Goal: Information Seeking & Learning: Check status

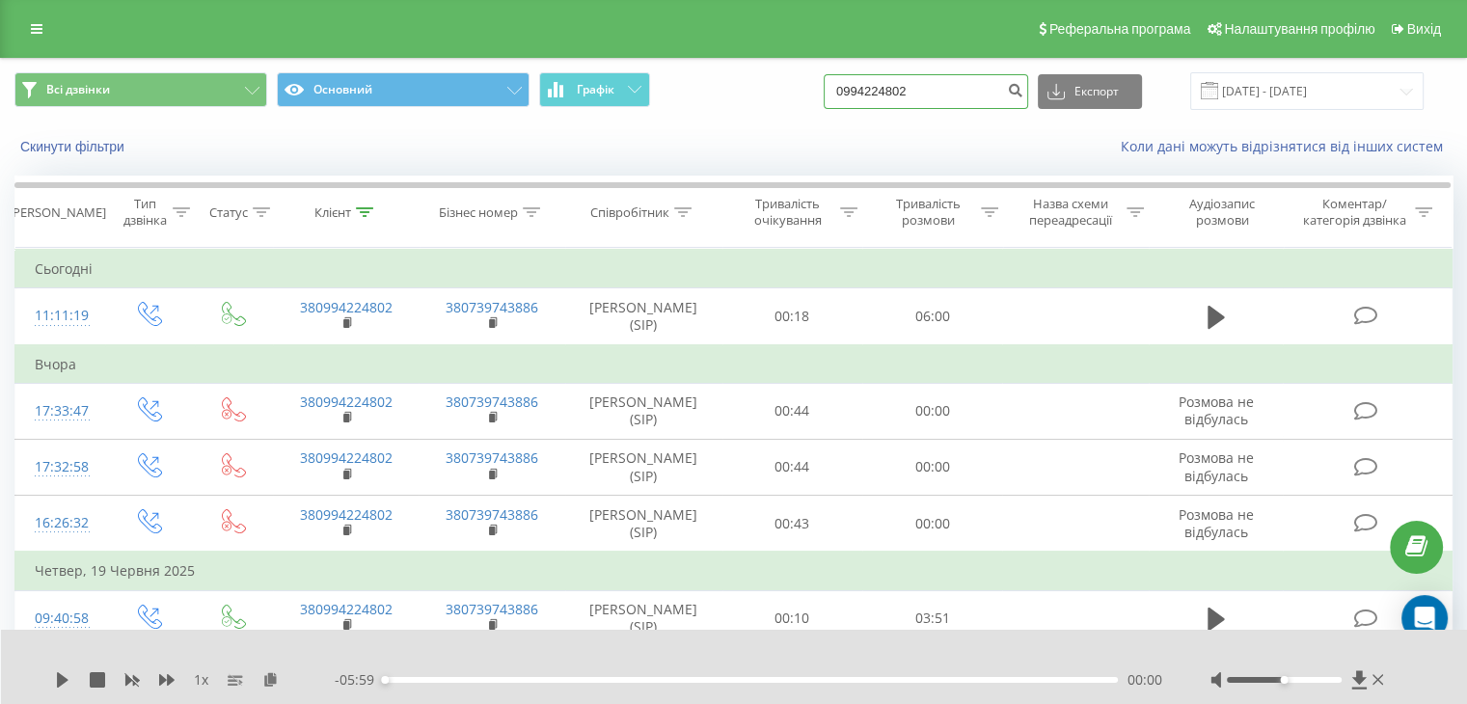
drag, startPoint x: 960, startPoint y: 93, endPoint x: 540, endPoint y: 119, distance: 420.5
click at [540, 119] on div "Всі дзвінки Основний Графік 0994224802 Експорт .csv .xls .xlsx 19.05.2025 - 19.…" at bounding box center [734, 91] width 1466 height 65
paste input "52018999"
type input "0952018999"
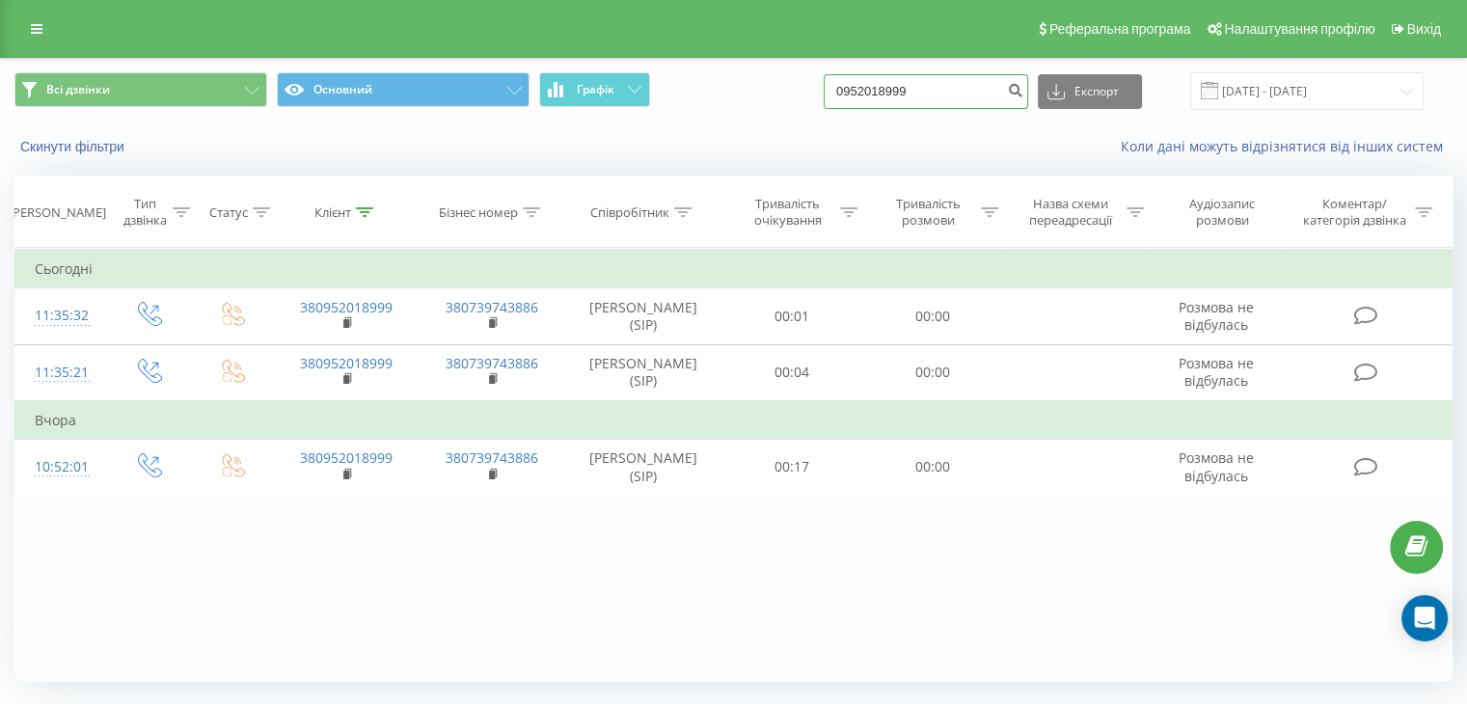
drag, startPoint x: 938, startPoint y: 94, endPoint x: 552, endPoint y: 109, distance: 386.2
click at [556, 109] on div "Всі дзвінки Основний Графік 0952018999 Експорт .csv .xls .xlsx 19.05.2025 - 19.…" at bounding box center [733, 91] width 1439 height 38
paste input "683164544"
type input "0683164544"
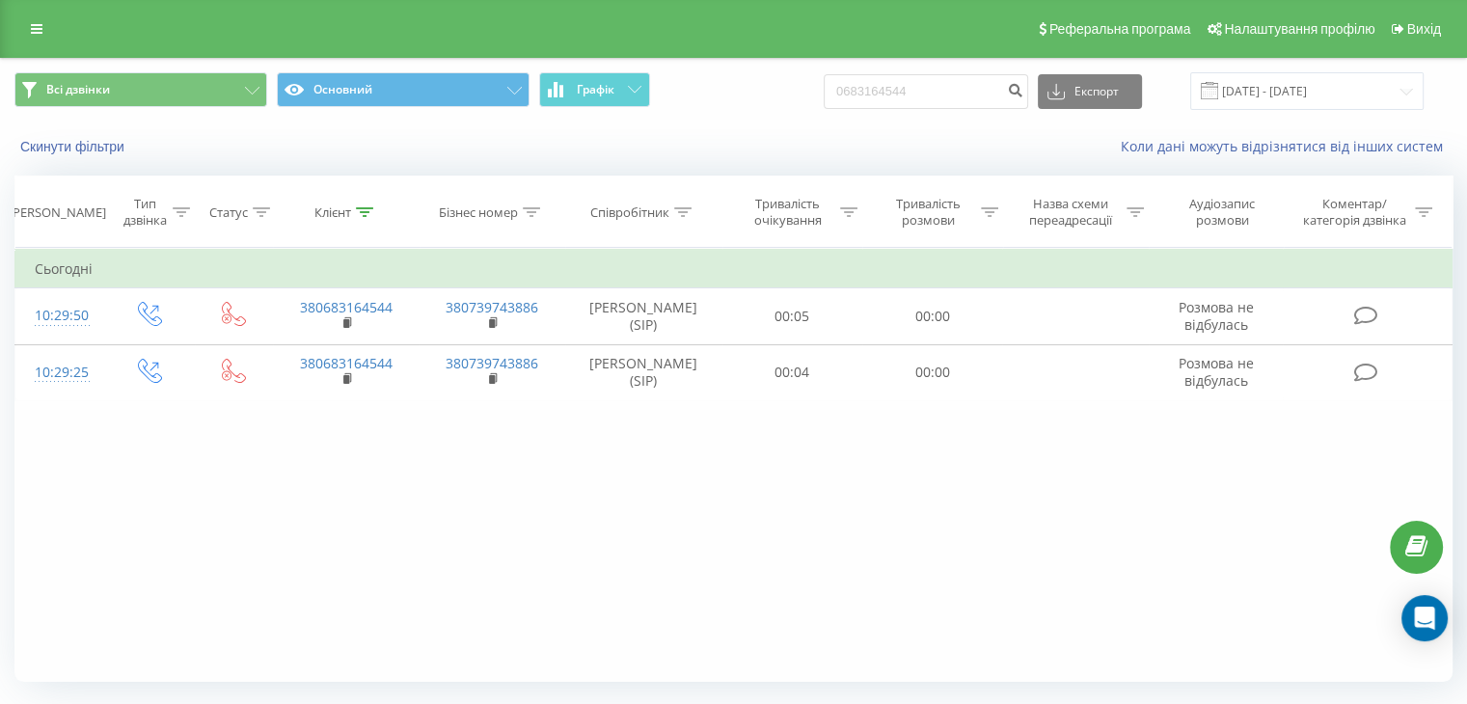
click at [120, 644] on div "Фільтрувати за умовою Дорівнює Введіть значення Скасувати OK Фільтрувати за умо…" at bounding box center [733, 465] width 1439 height 434
drag, startPoint x: 868, startPoint y: 80, endPoint x: 506, endPoint y: 105, distance: 363.6
click at [506, 105] on div "Всі дзвінки Основний Графік 0683164544 Експорт .csv .xls .xlsx 19.05.2025 - 19.…" at bounding box center [733, 91] width 1439 height 38
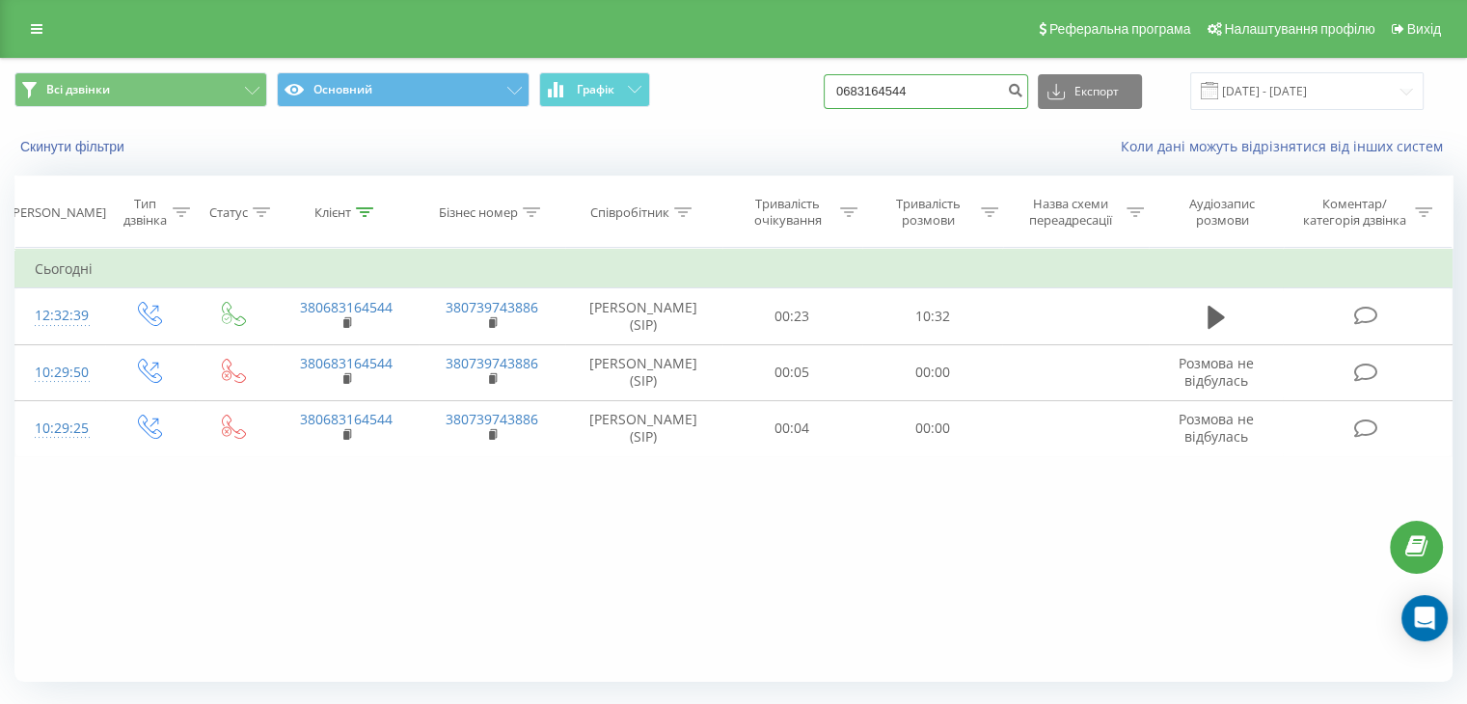
click at [963, 90] on input "0683164544" at bounding box center [926, 91] width 205 height 35
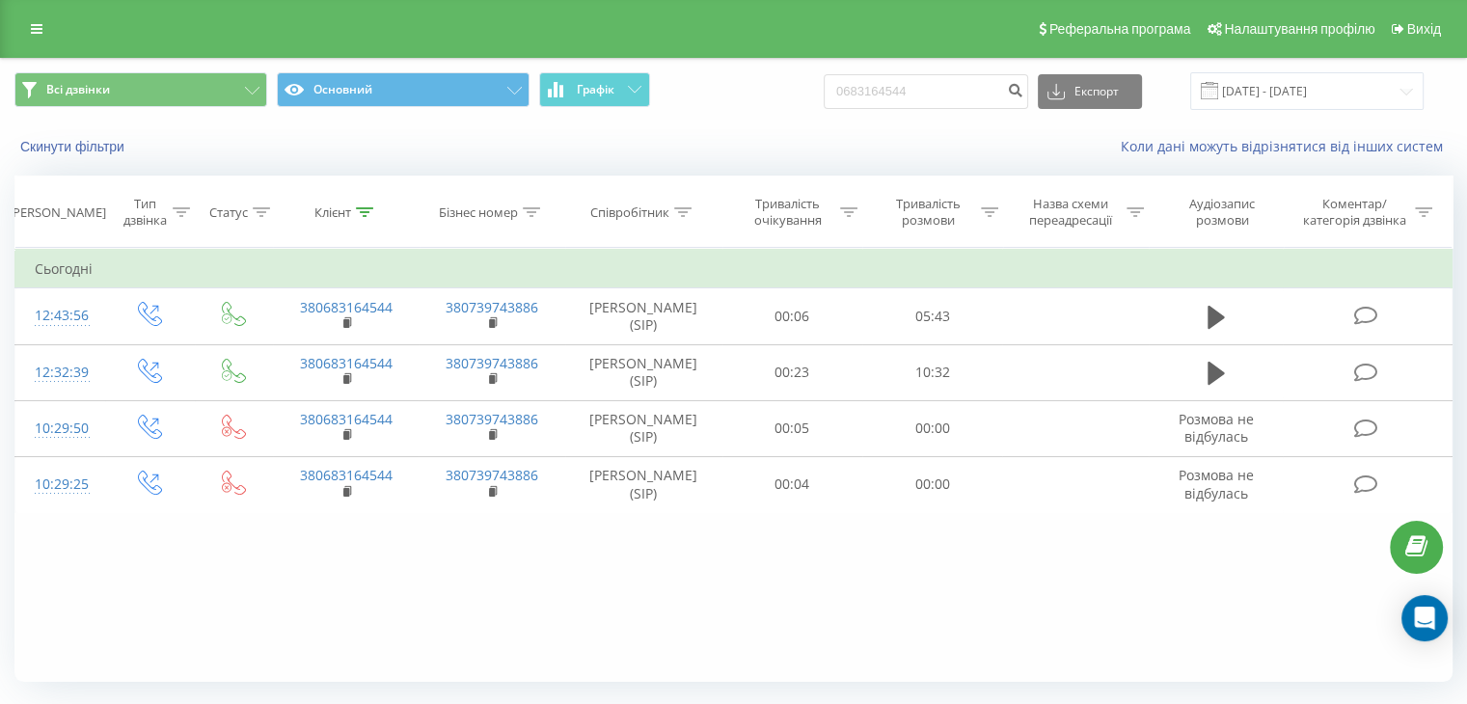
click at [293, 563] on div "Фільтрувати за умовою Дорівнює Введіть значення Скасувати OK Фільтрувати за умо…" at bounding box center [733, 465] width 1439 height 434
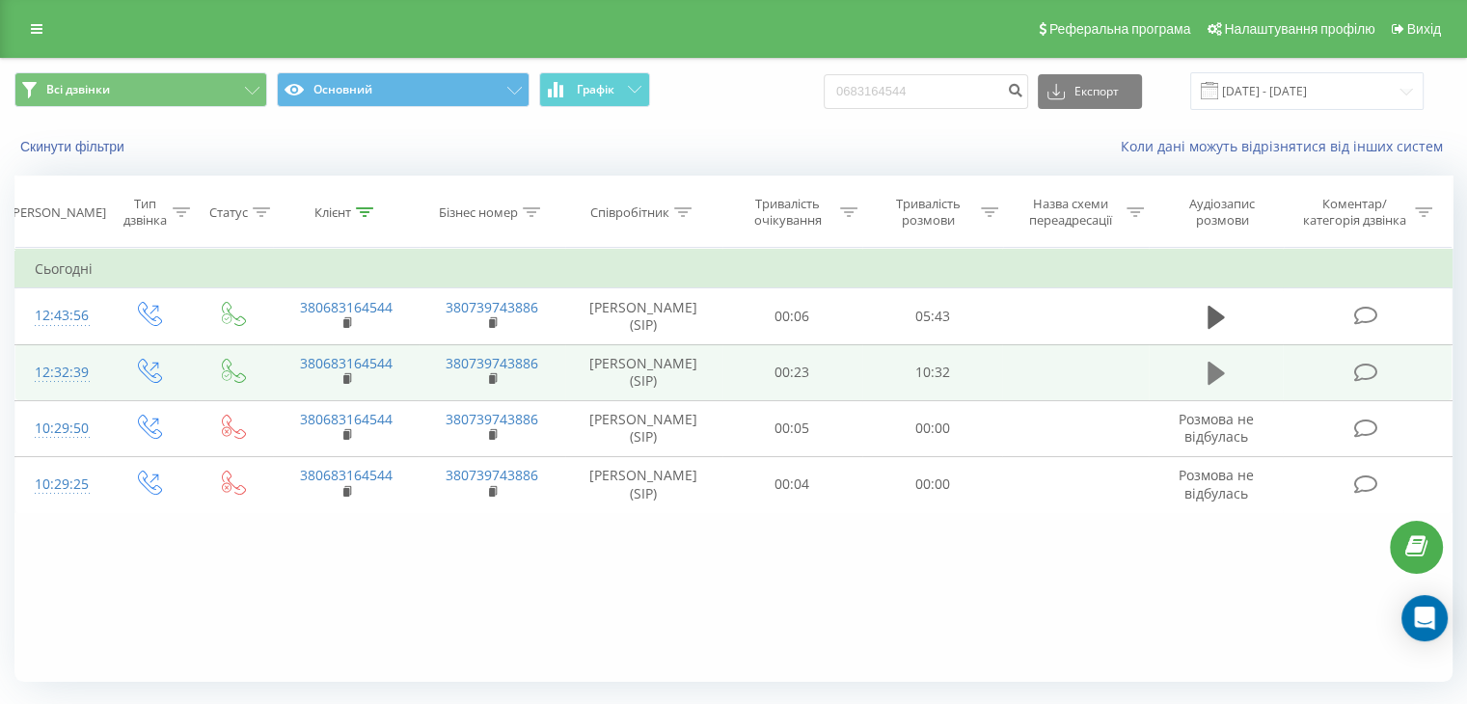
click at [1212, 373] on icon at bounding box center [1216, 373] width 17 height 23
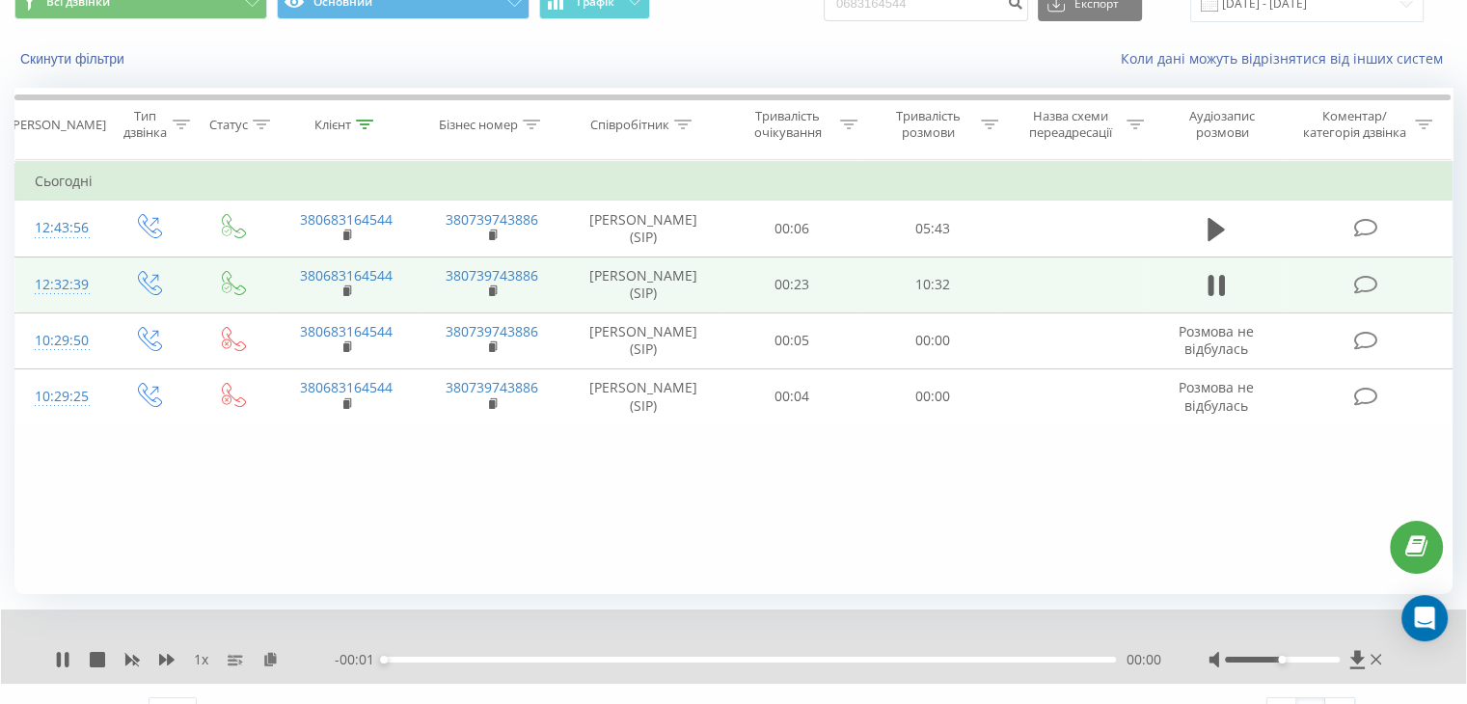
scroll to position [123, 0]
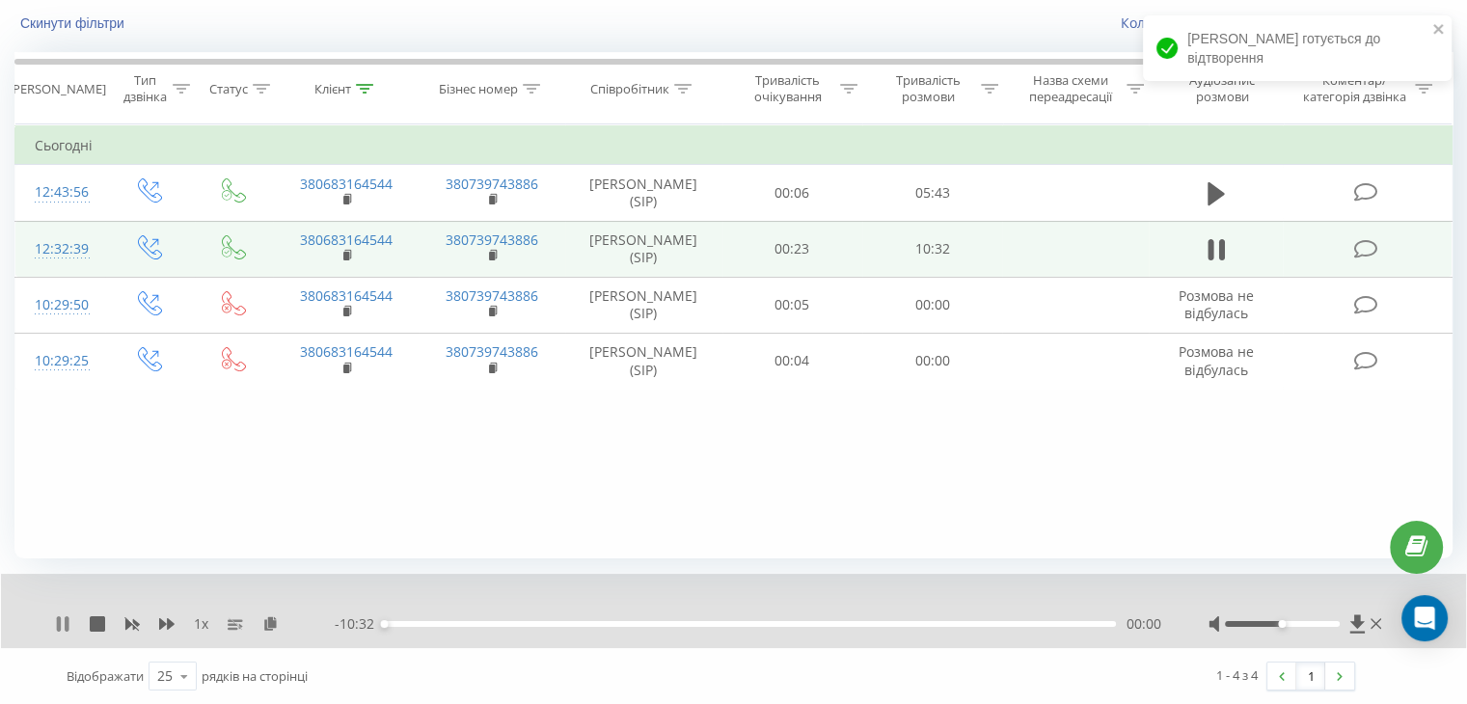
click at [60, 621] on icon at bounding box center [59, 624] width 4 height 15
click at [1358, 623] on icon at bounding box center [1357, 624] width 14 height 18
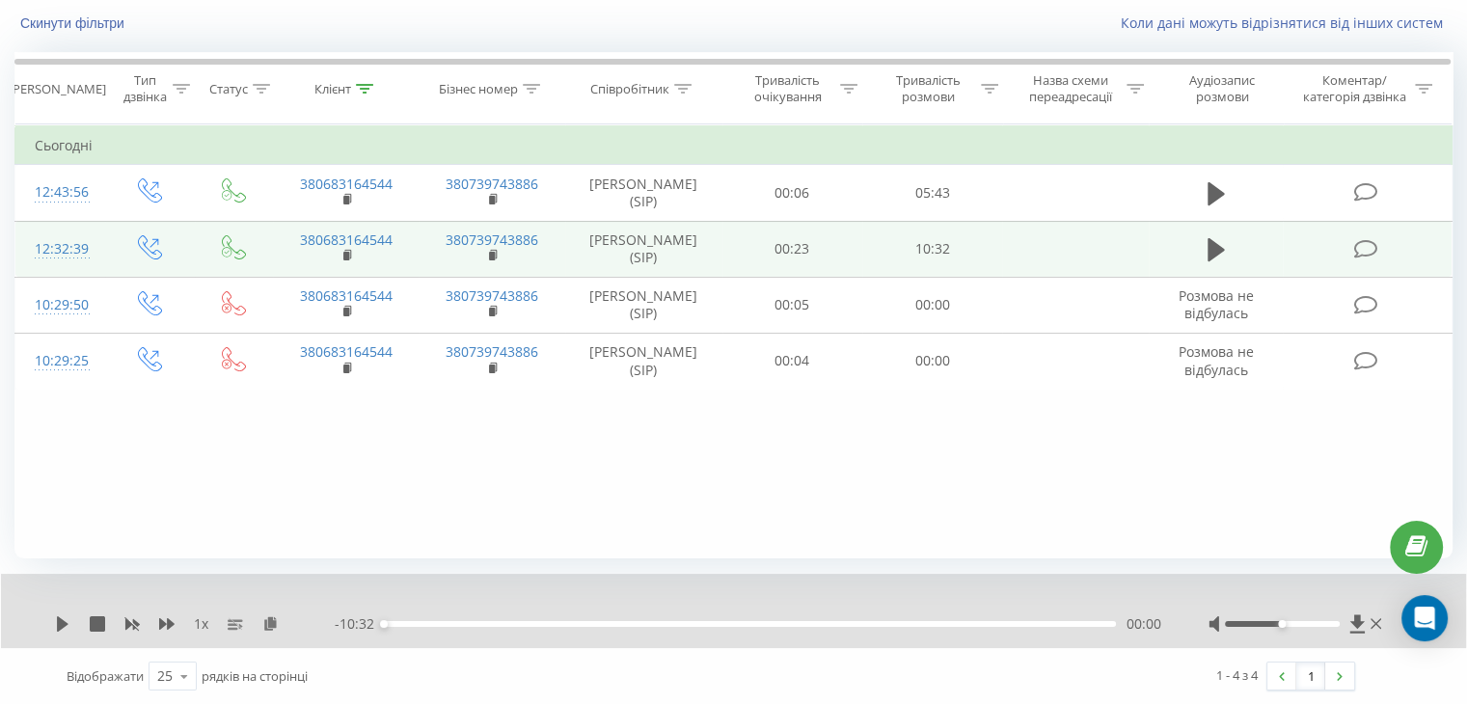
drag, startPoint x: 810, startPoint y: 526, endPoint x: 932, endPoint y: 410, distance: 167.9
click at [810, 526] on div "Фільтрувати за умовою Дорівнює Введіть значення Скасувати OK Фільтрувати за умо…" at bounding box center [733, 341] width 1439 height 434
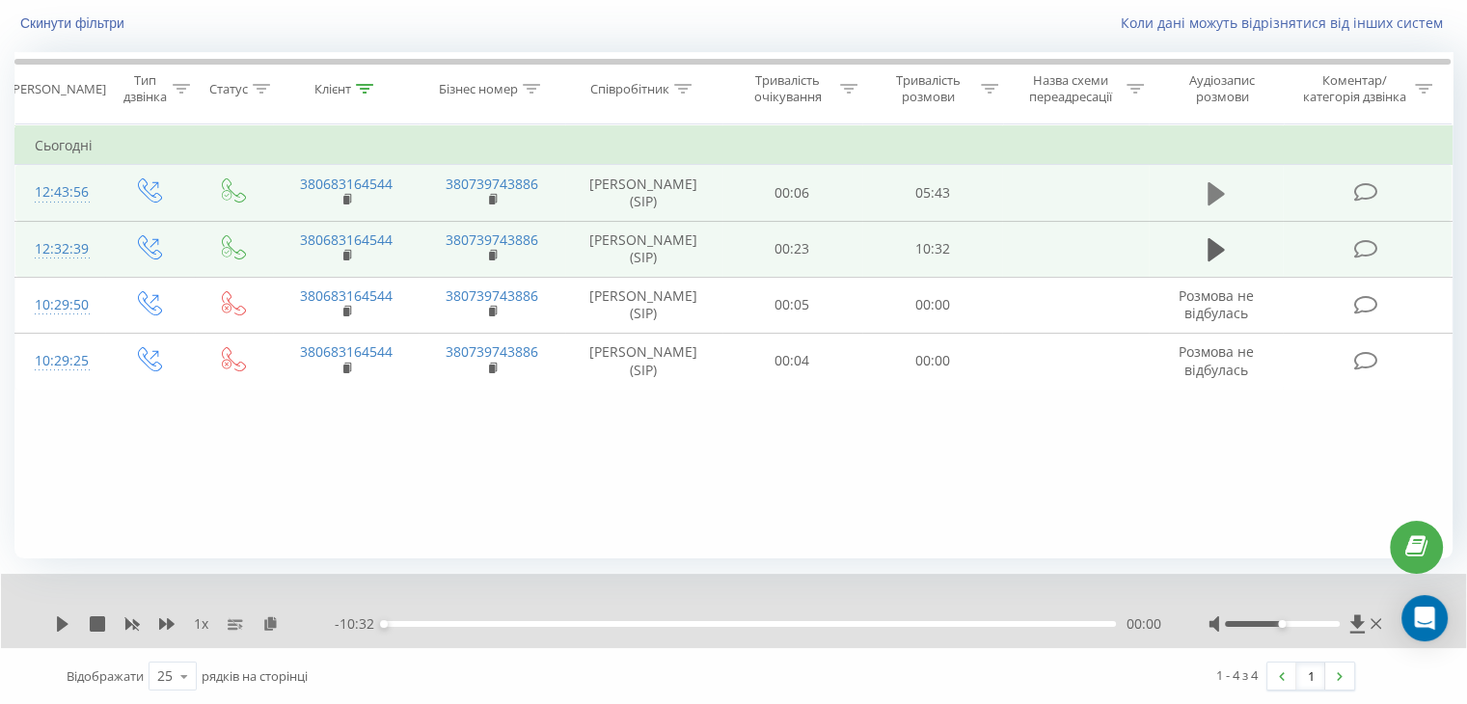
click at [1213, 182] on icon at bounding box center [1216, 193] width 17 height 27
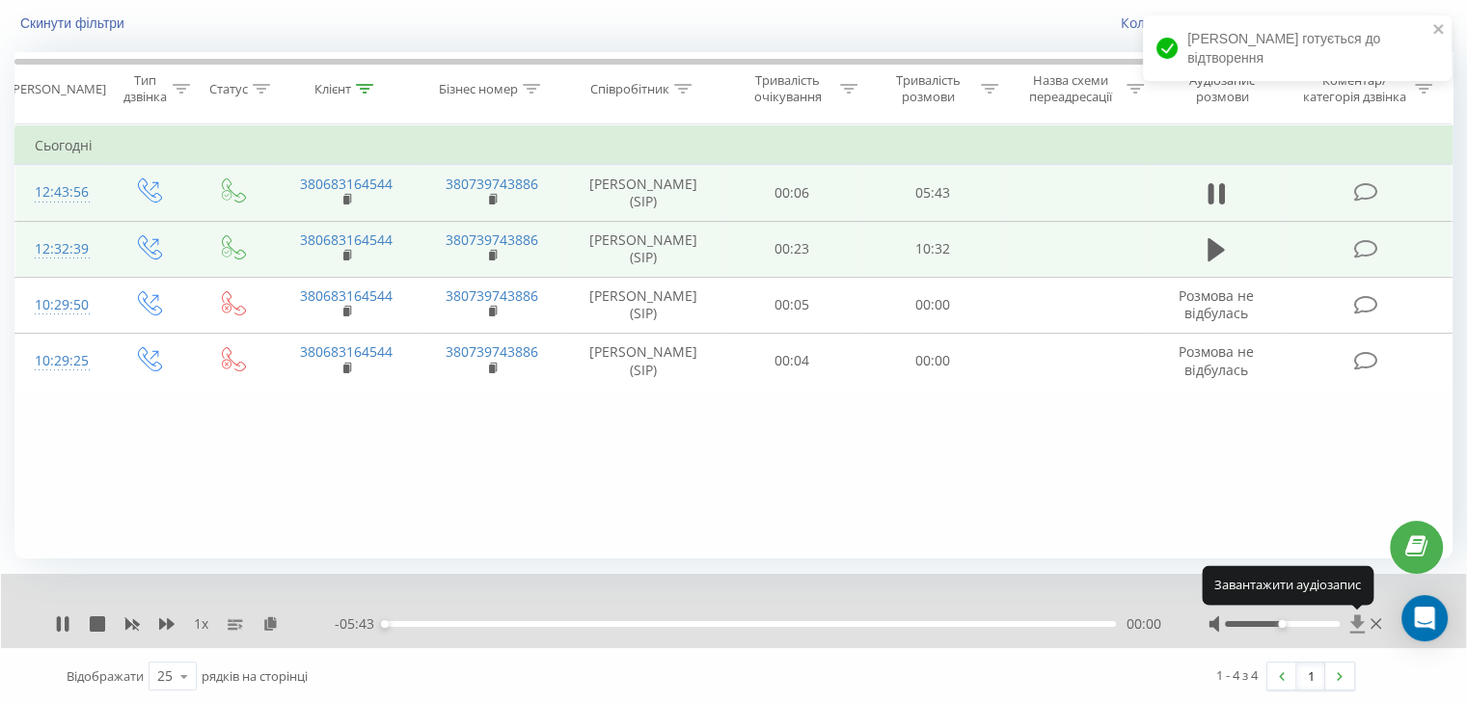
click at [1355, 623] on icon at bounding box center [1357, 624] width 14 height 18
click at [51, 617] on div "1 x - 05:41 00:02 00:02" at bounding box center [734, 611] width 1466 height 74
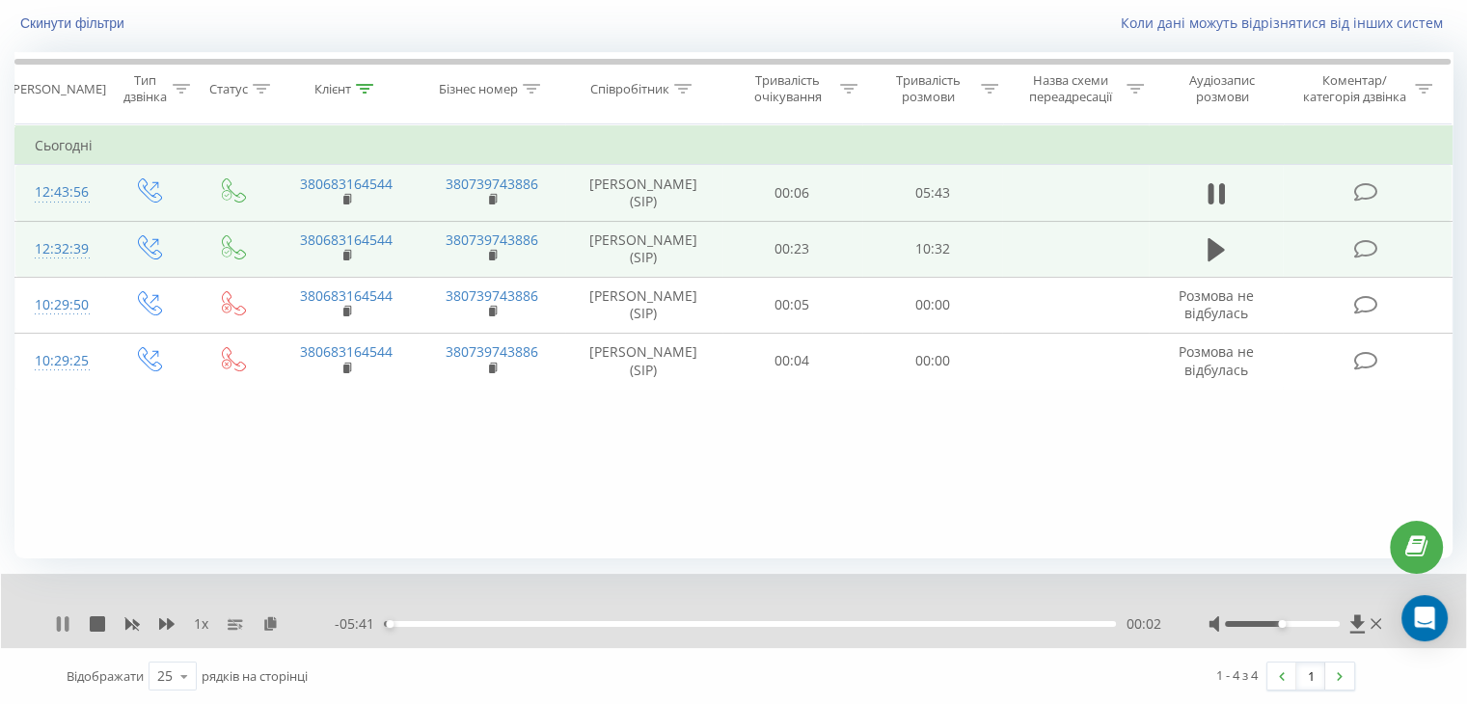
click at [58, 620] on icon at bounding box center [62, 624] width 15 height 15
click at [1358, 622] on icon at bounding box center [1357, 624] width 14 height 18
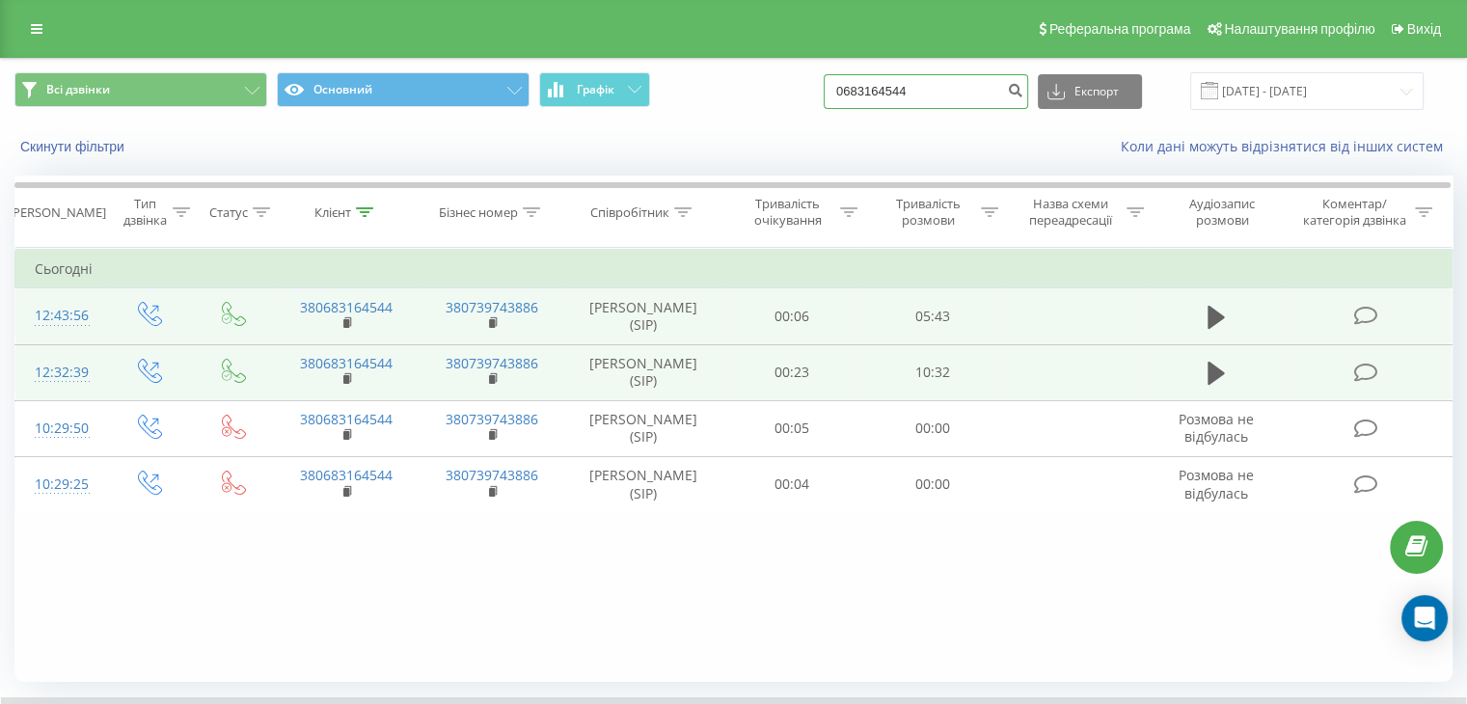
click at [977, 93] on input "0683164544" at bounding box center [926, 91] width 205 height 35
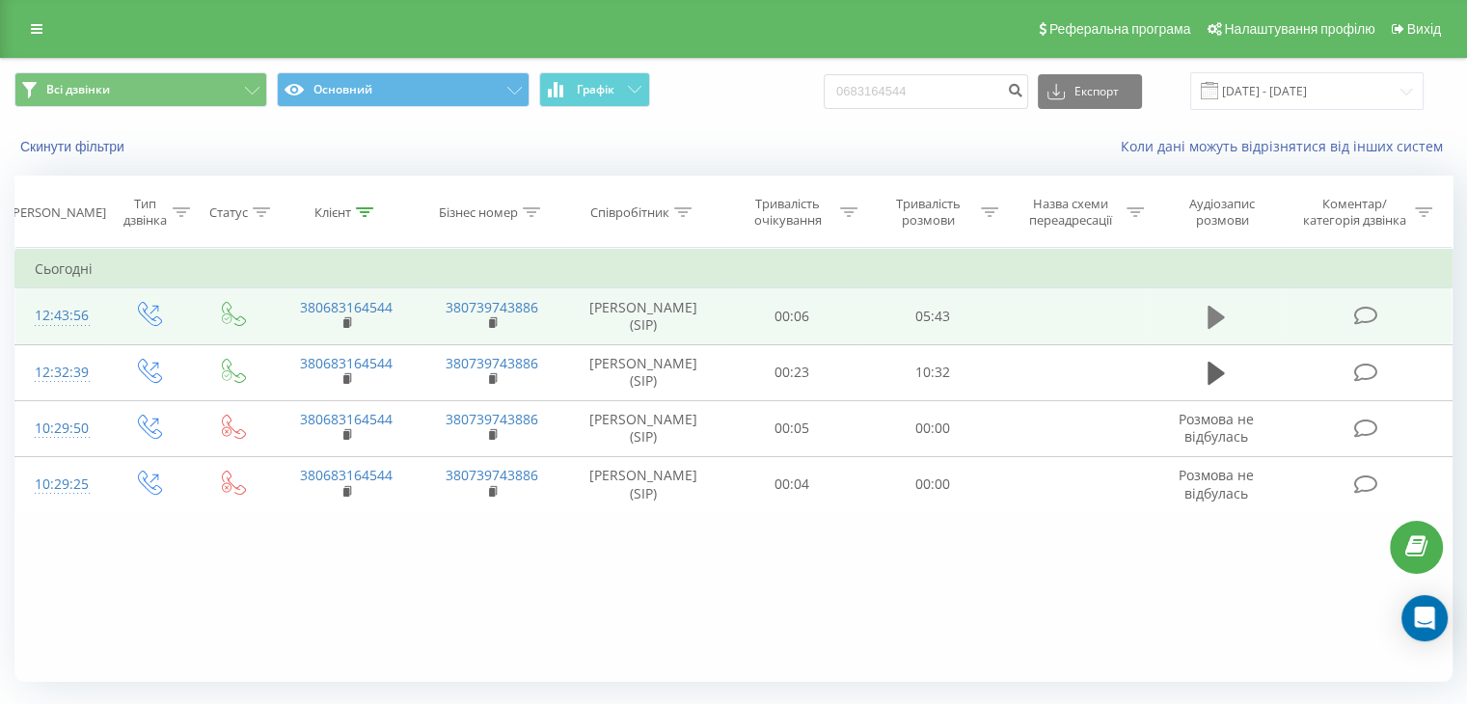
click at [1211, 313] on icon at bounding box center [1216, 317] width 17 height 23
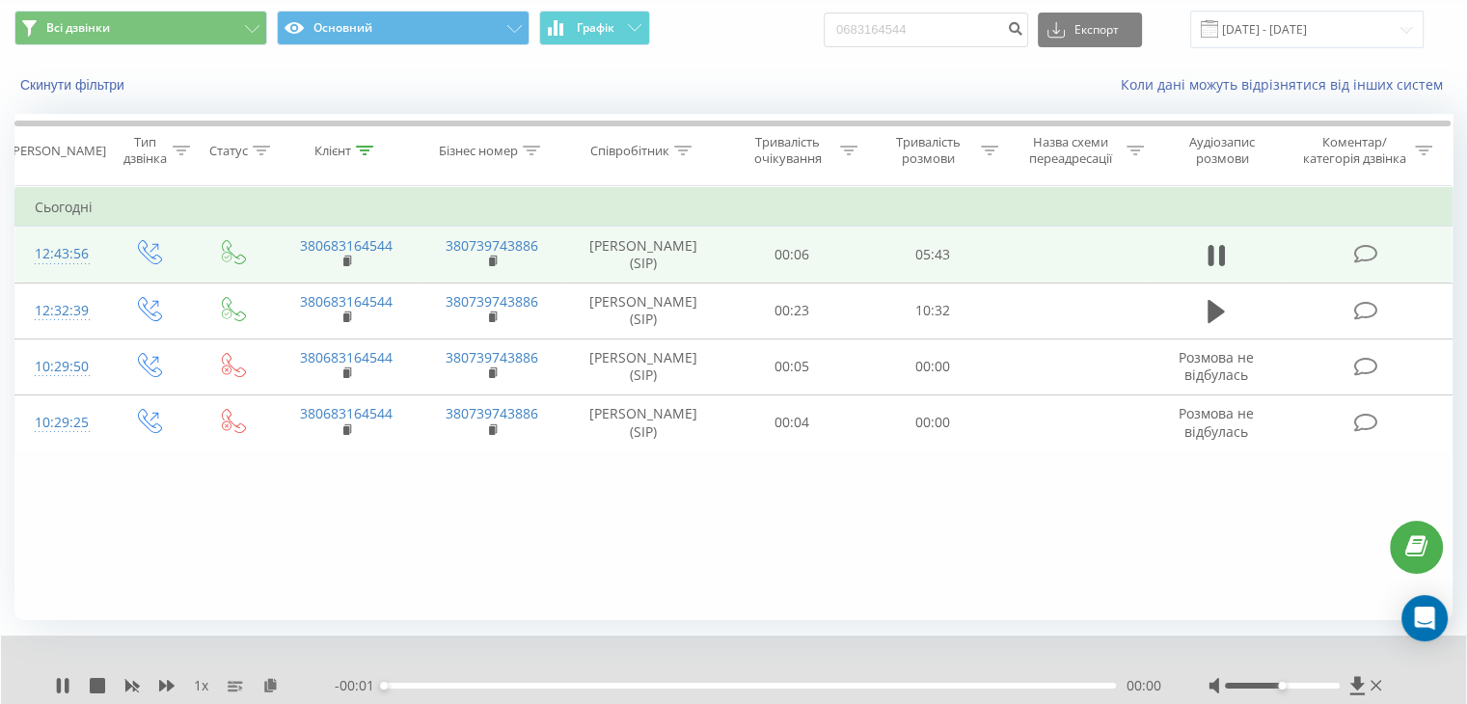
scroll to position [123, 0]
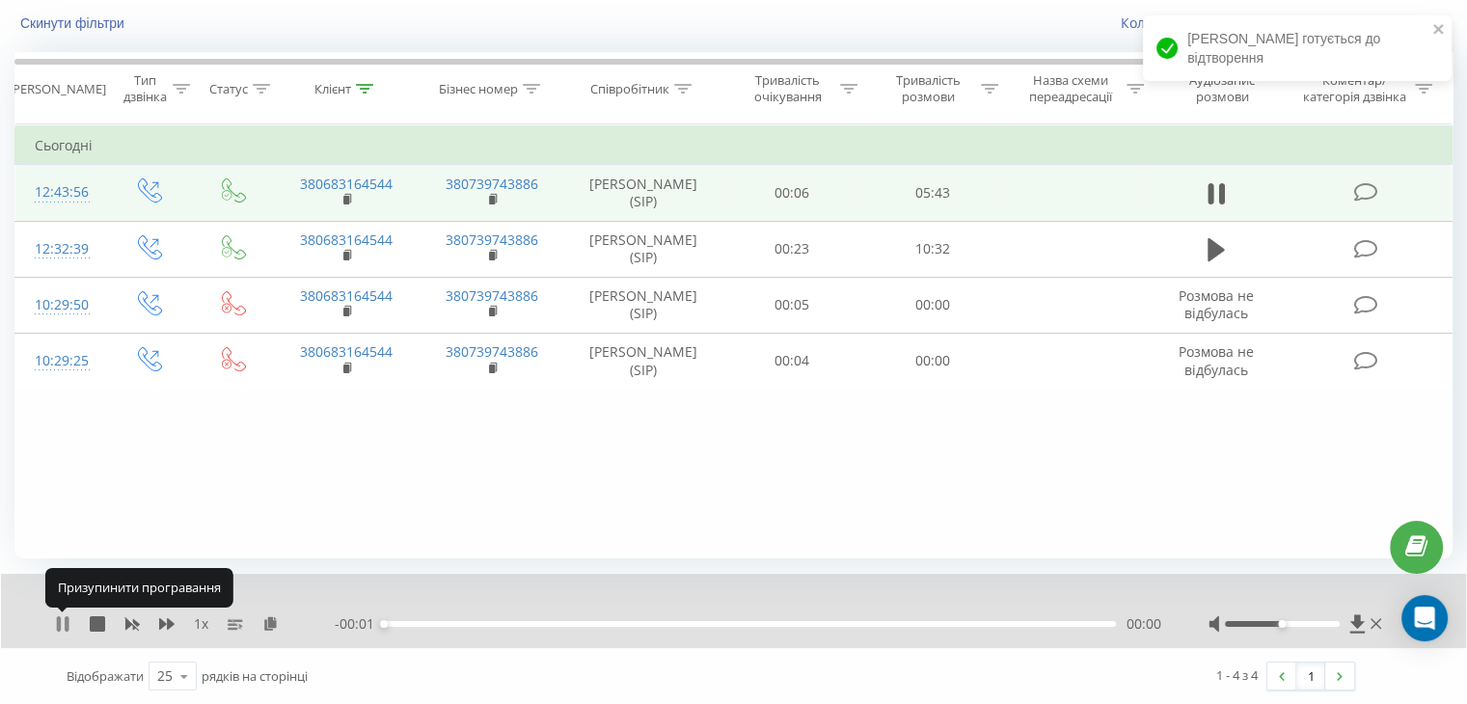
click at [62, 618] on icon at bounding box center [62, 624] width 15 height 15
click at [1355, 622] on icon at bounding box center [1357, 624] width 14 height 18
